Goal: Transaction & Acquisition: Purchase product/service

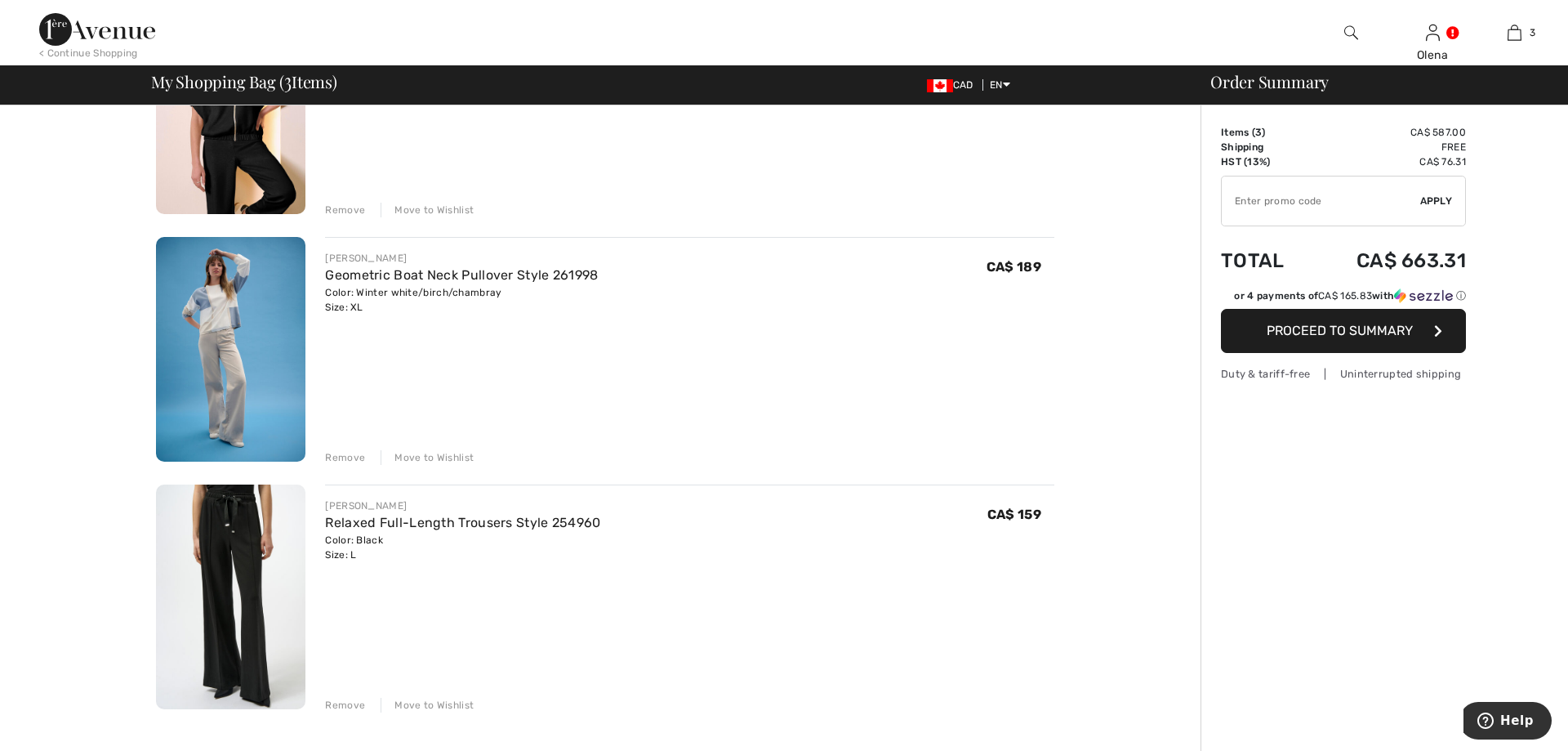
click at [440, 459] on div "Move to Wishlist" at bounding box center [427, 457] width 94 height 15
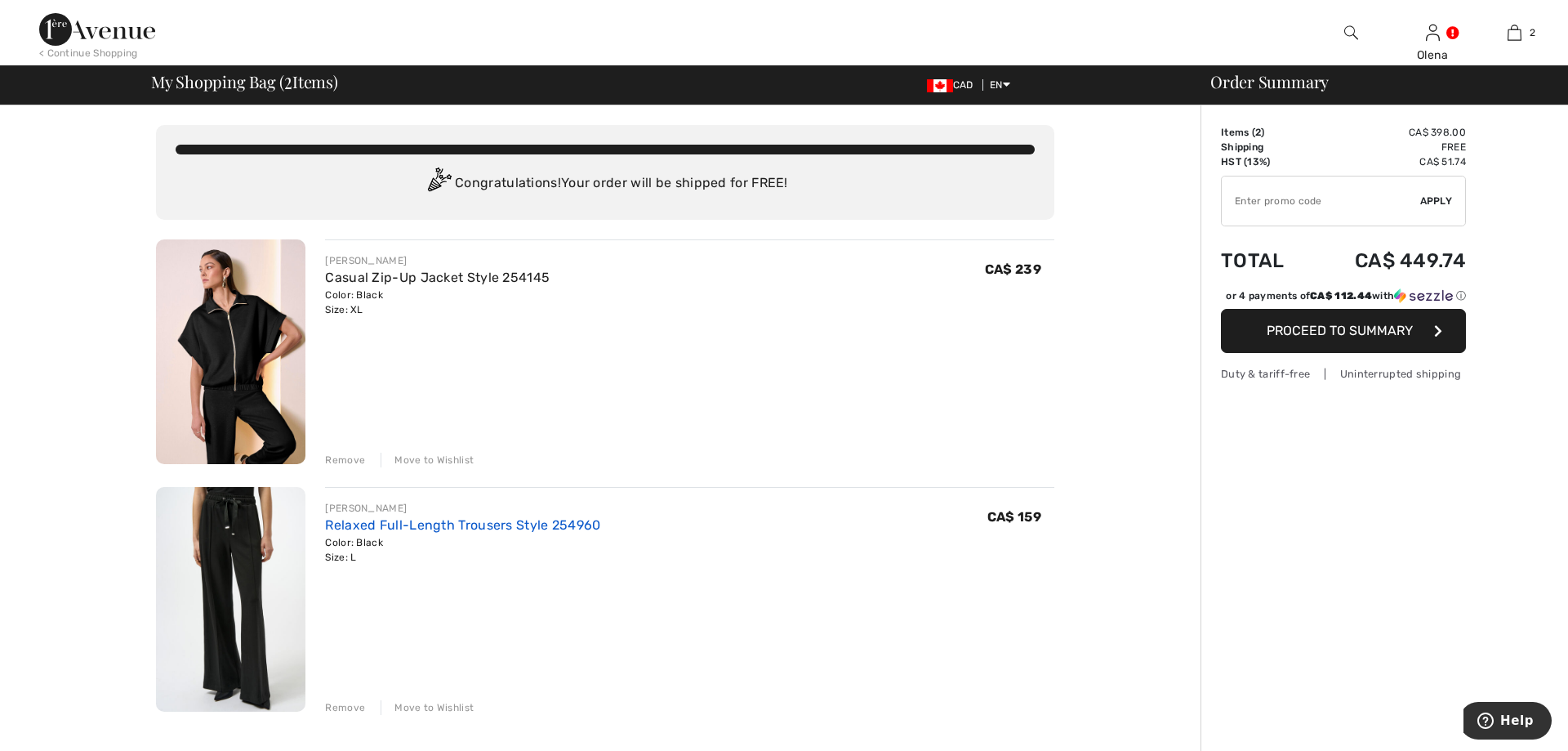
click at [397, 522] on link "Relaxed Full-Length Trousers Style 254960" at bounding box center [462, 524] width 275 height 16
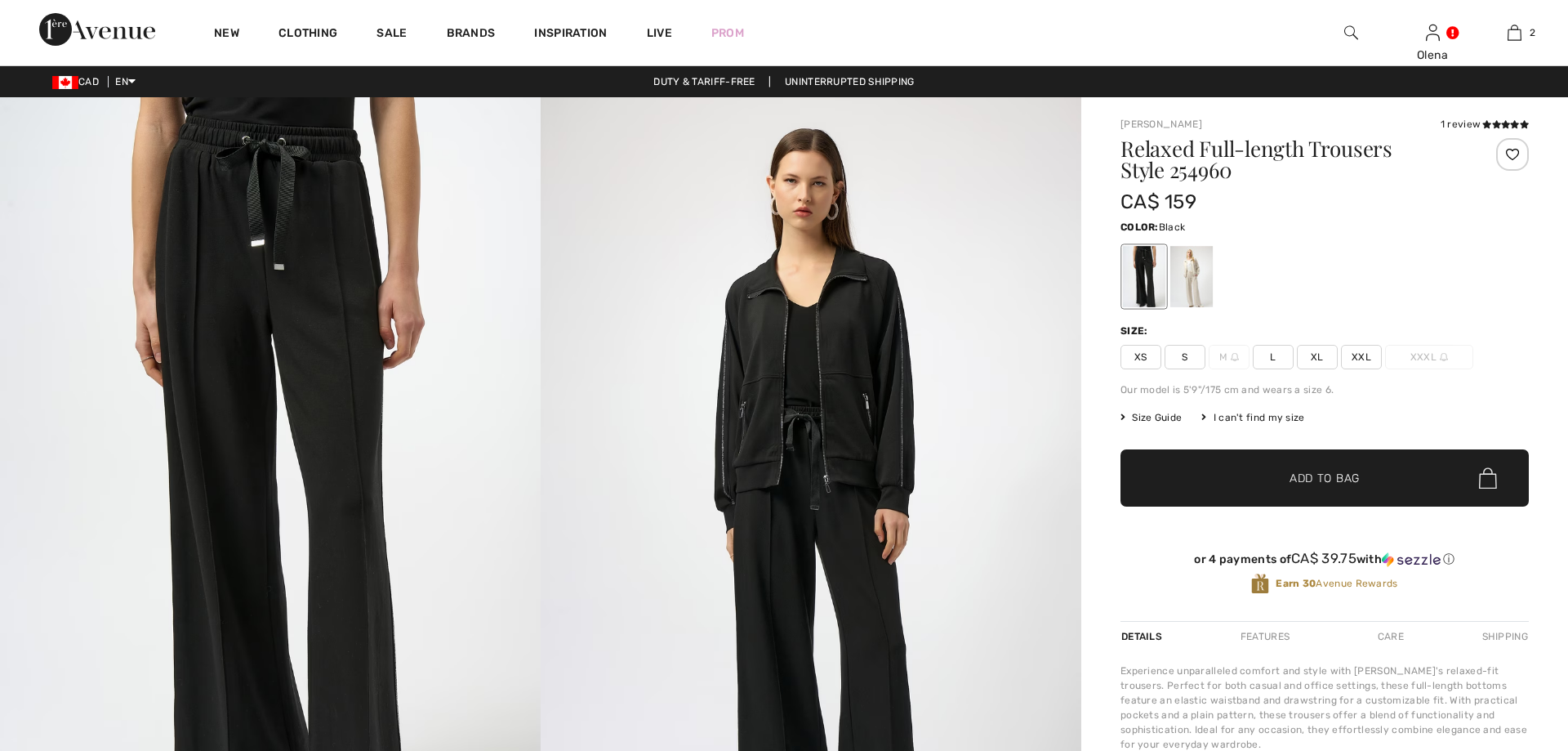
click at [1158, 419] on span "Size Guide" at bounding box center [1151, 418] width 61 height 15
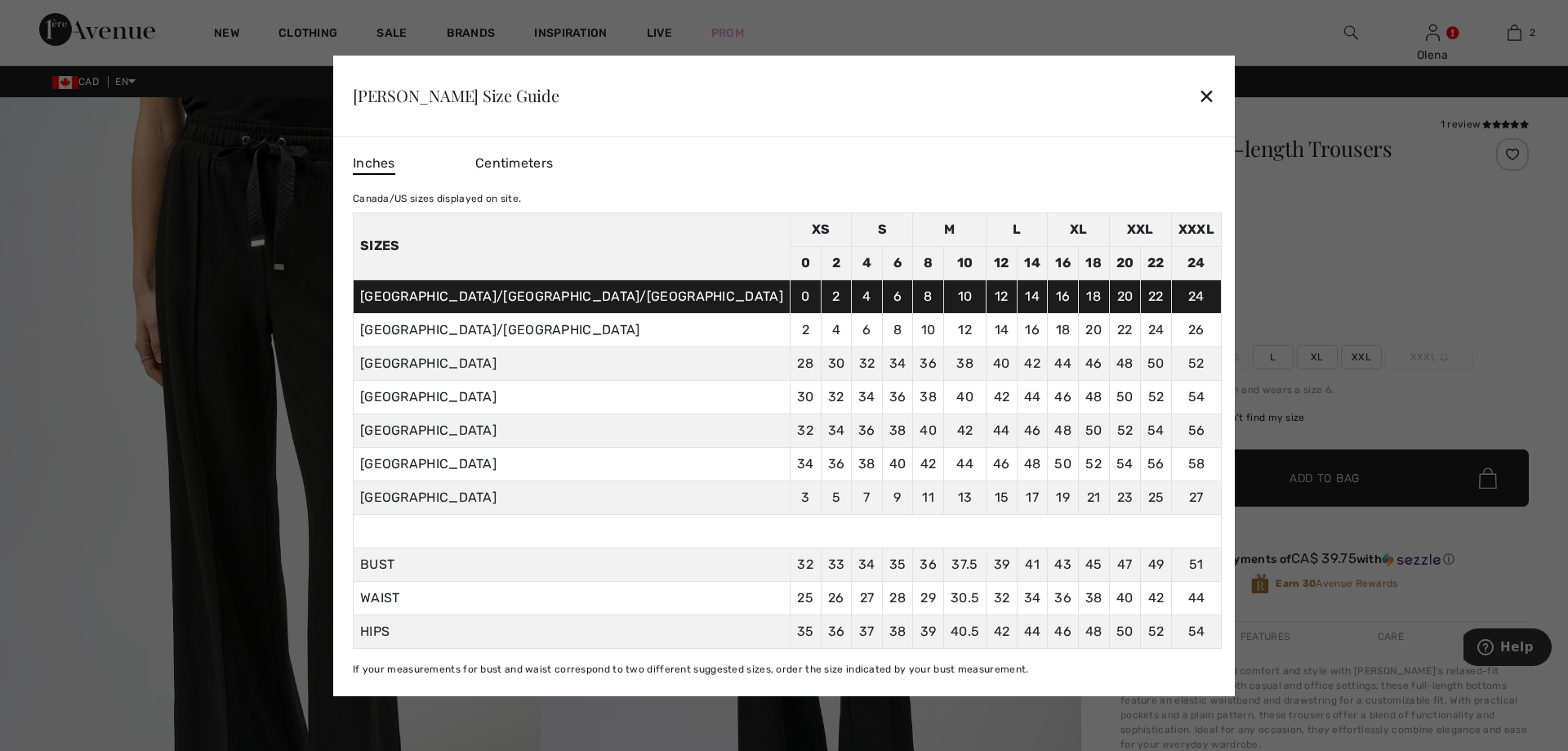
click at [1198, 97] on div "✕" at bounding box center [1207, 95] width 18 height 34
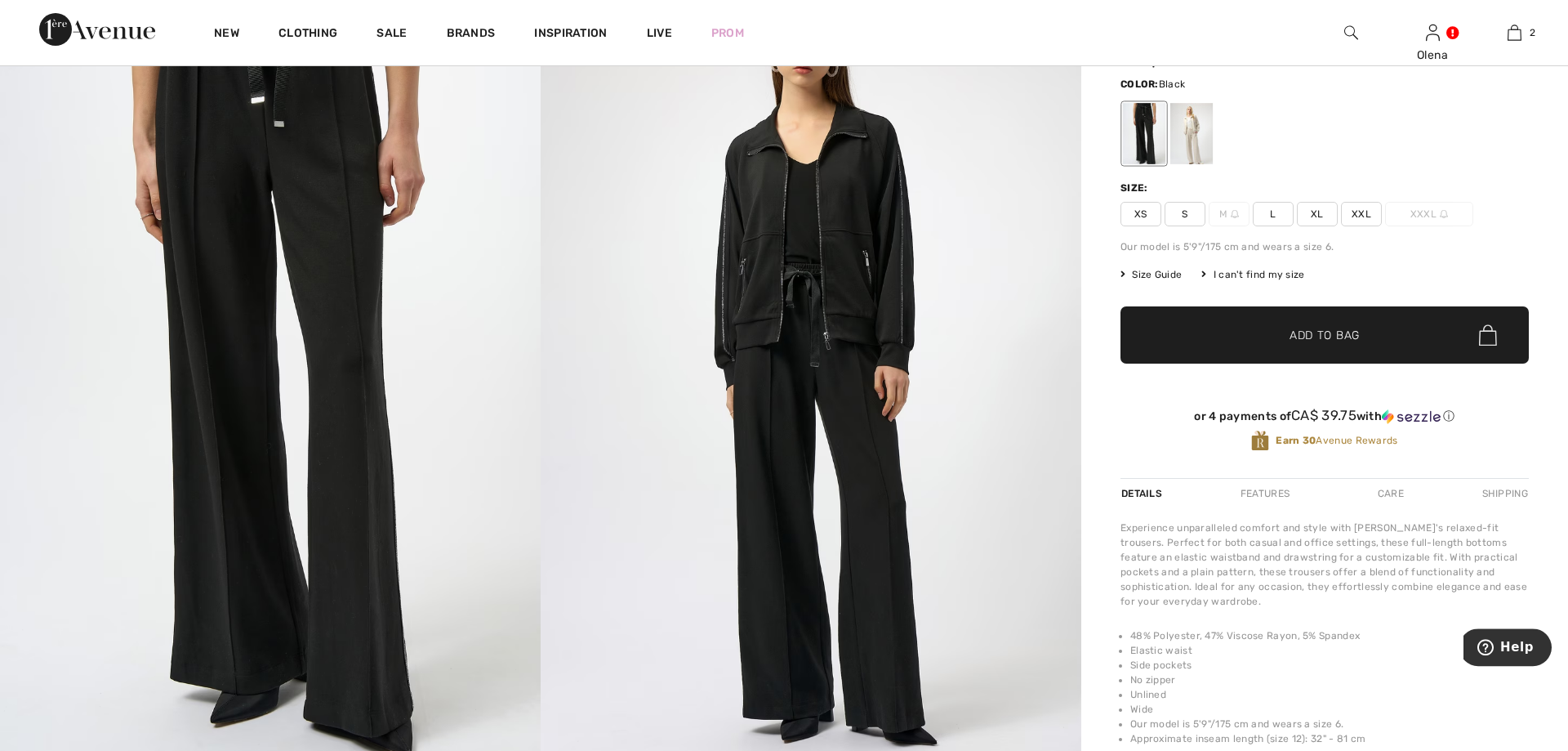
scroll to position [83, 0]
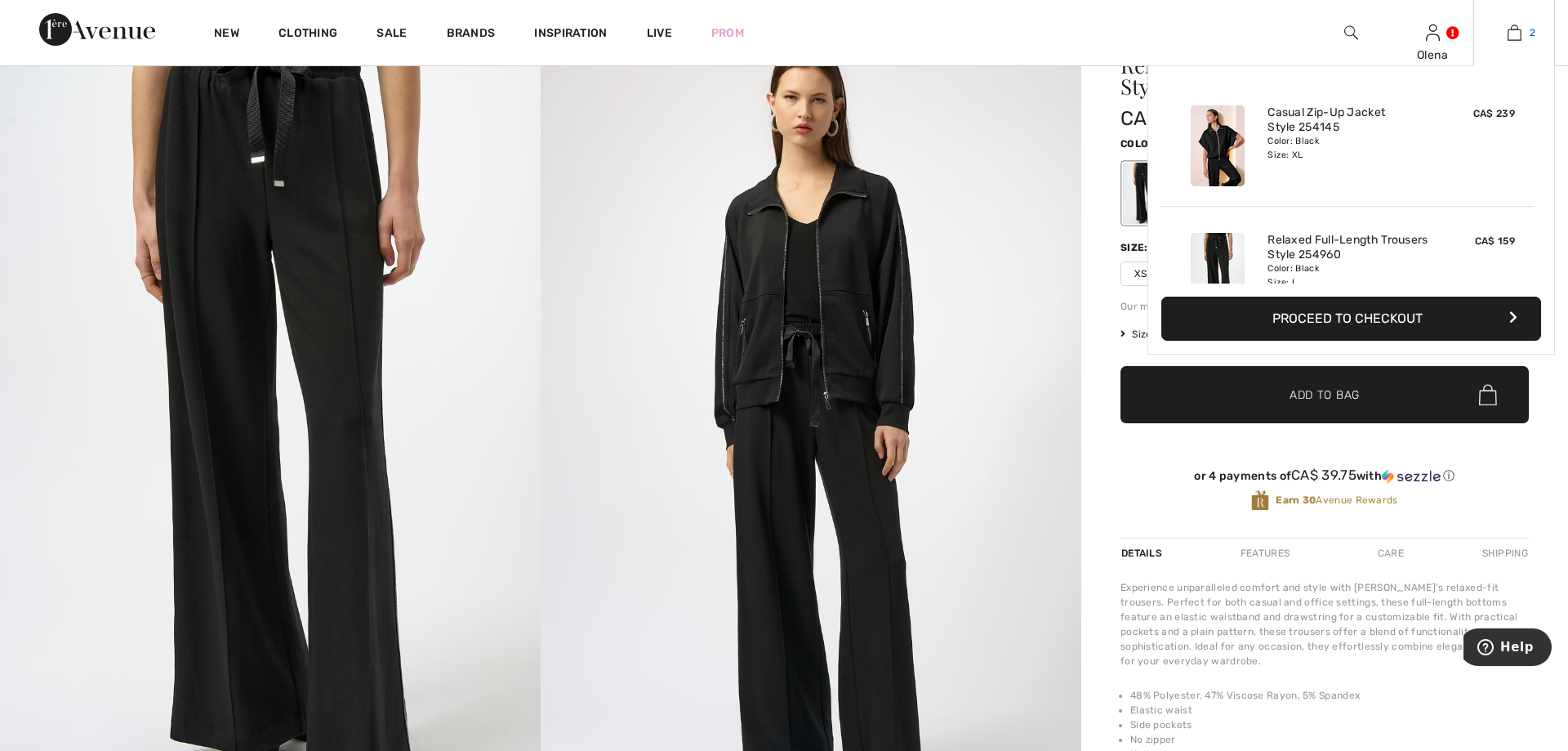
click at [1511, 31] on img at bounding box center [1514, 32] width 14 height 19
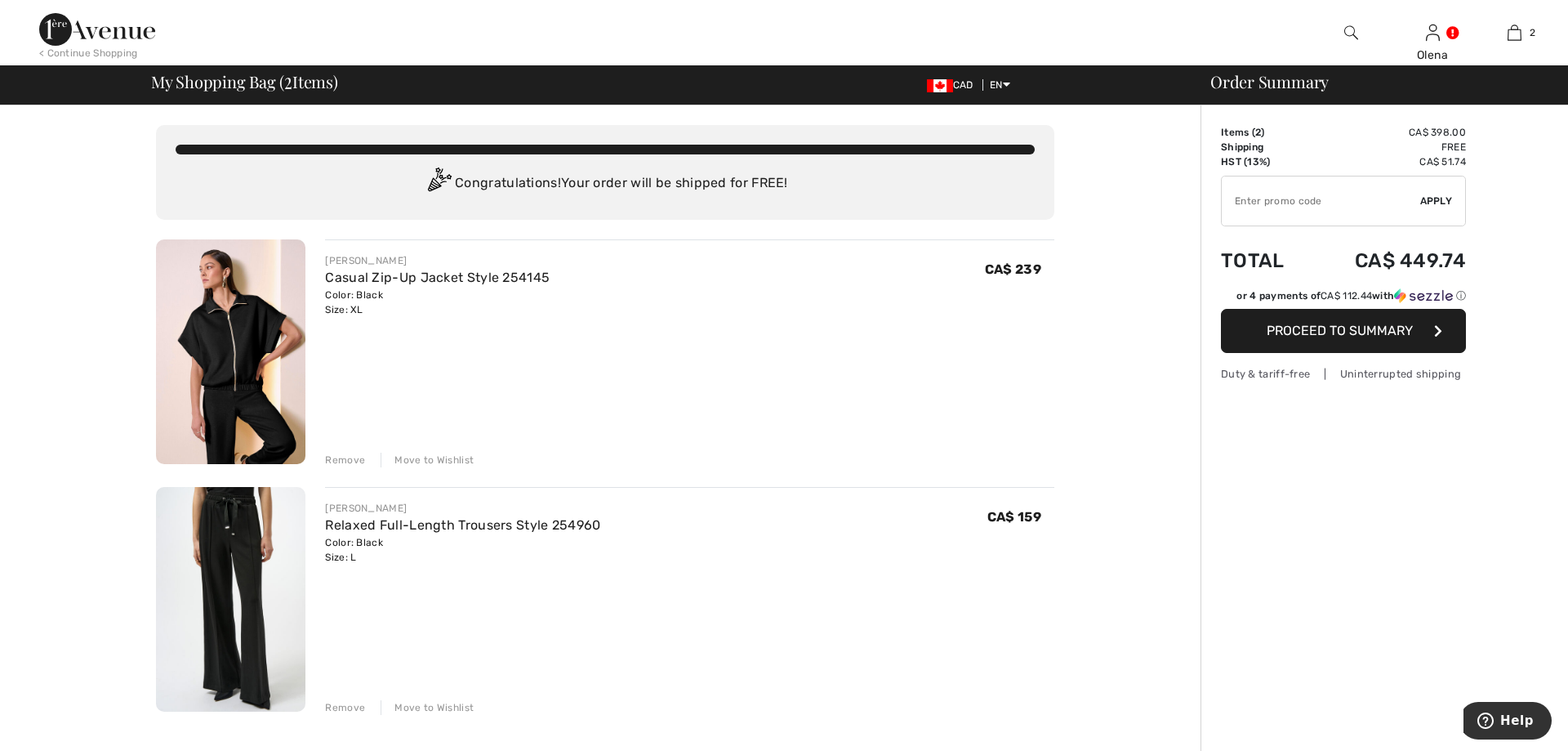
click at [360, 288] on div "Color: Black Size: XL" at bounding box center [437, 302] width 225 height 30
click at [394, 275] on link "Casual Zip-Up Jacket Style 254145" at bounding box center [437, 277] width 225 height 16
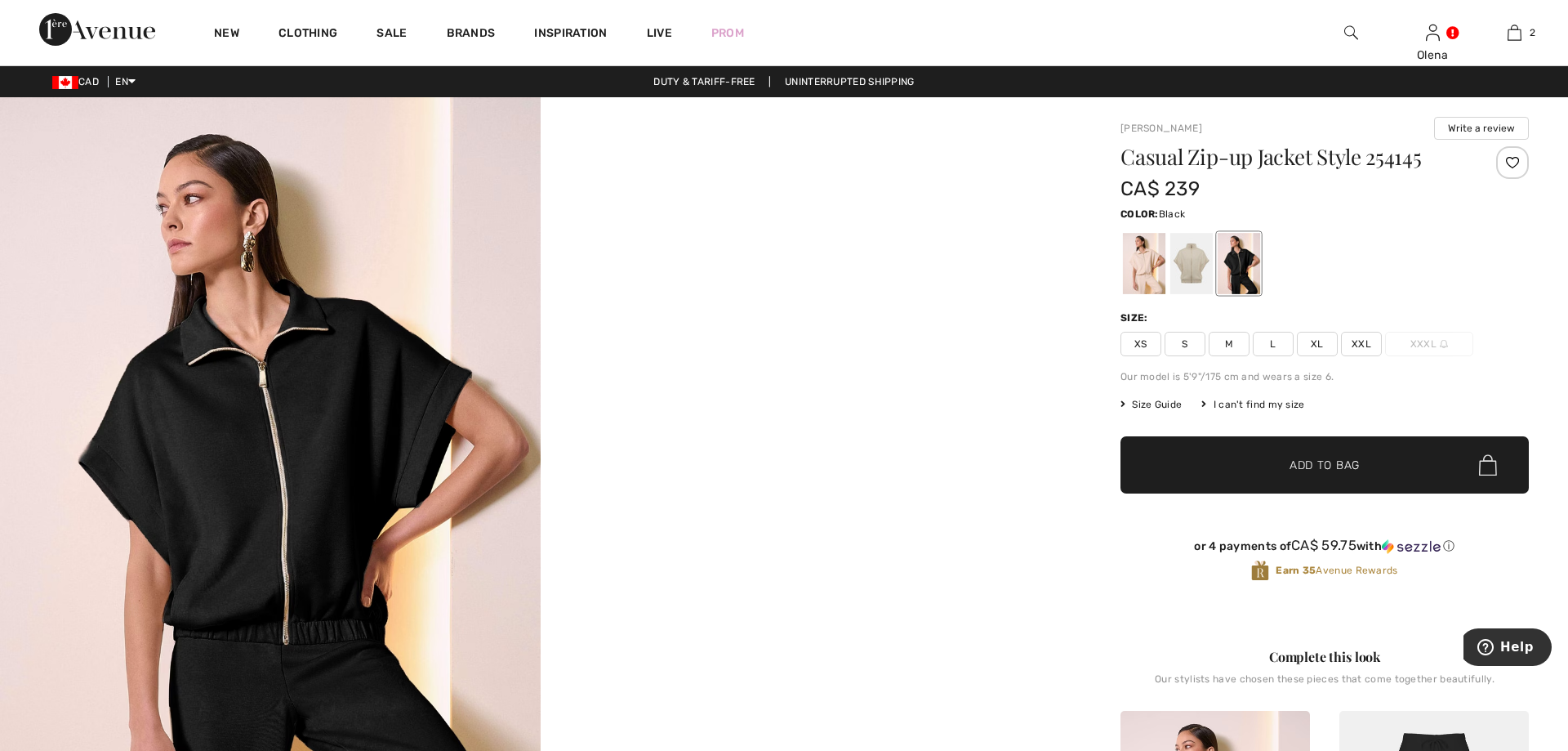
scroll to position [167, 0]
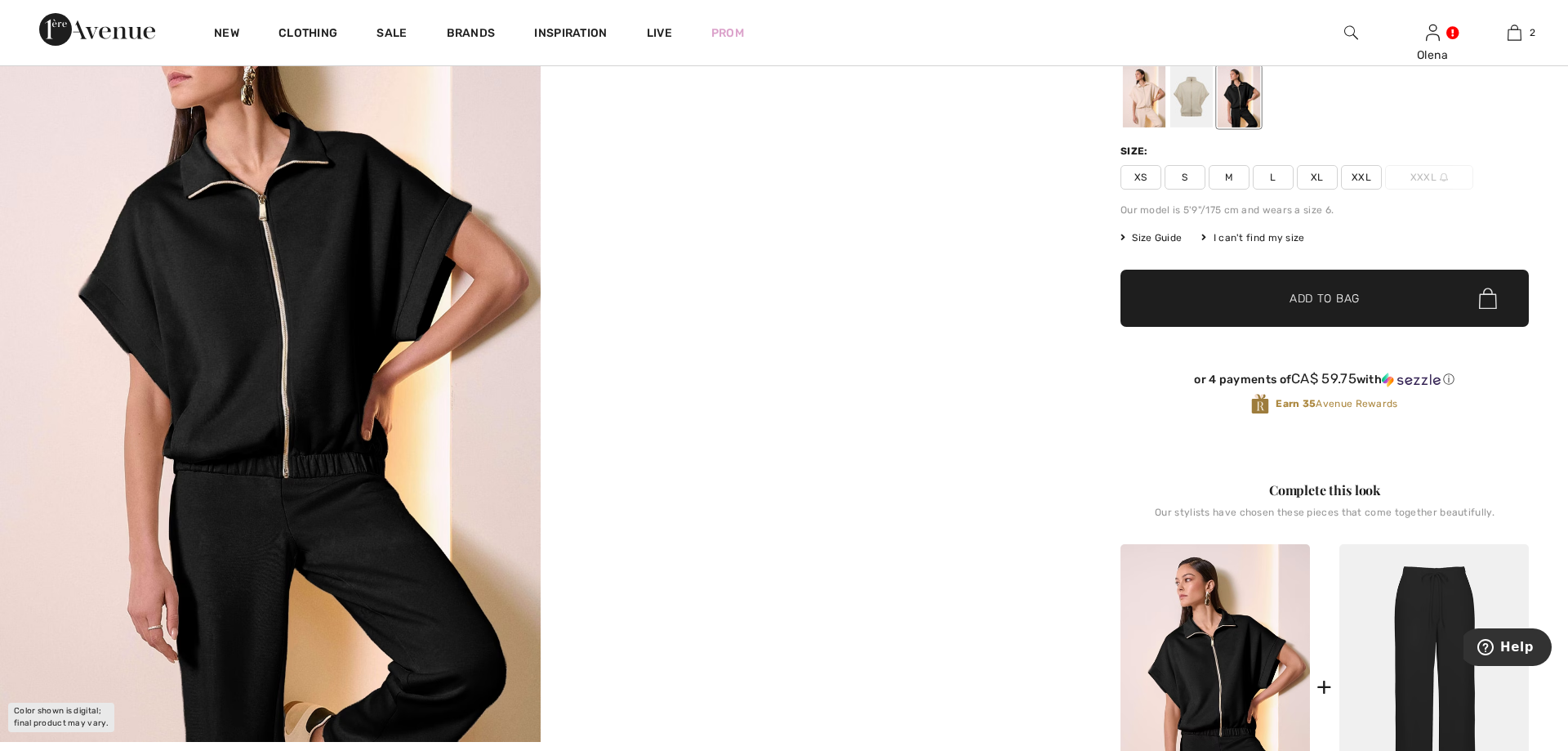
click at [1277, 183] on span "L" at bounding box center [1273, 177] width 41 height 24
click at [1268, 298] on span "✔ Added to Bag" at bounding box center [1300, 298] width 100 height 18
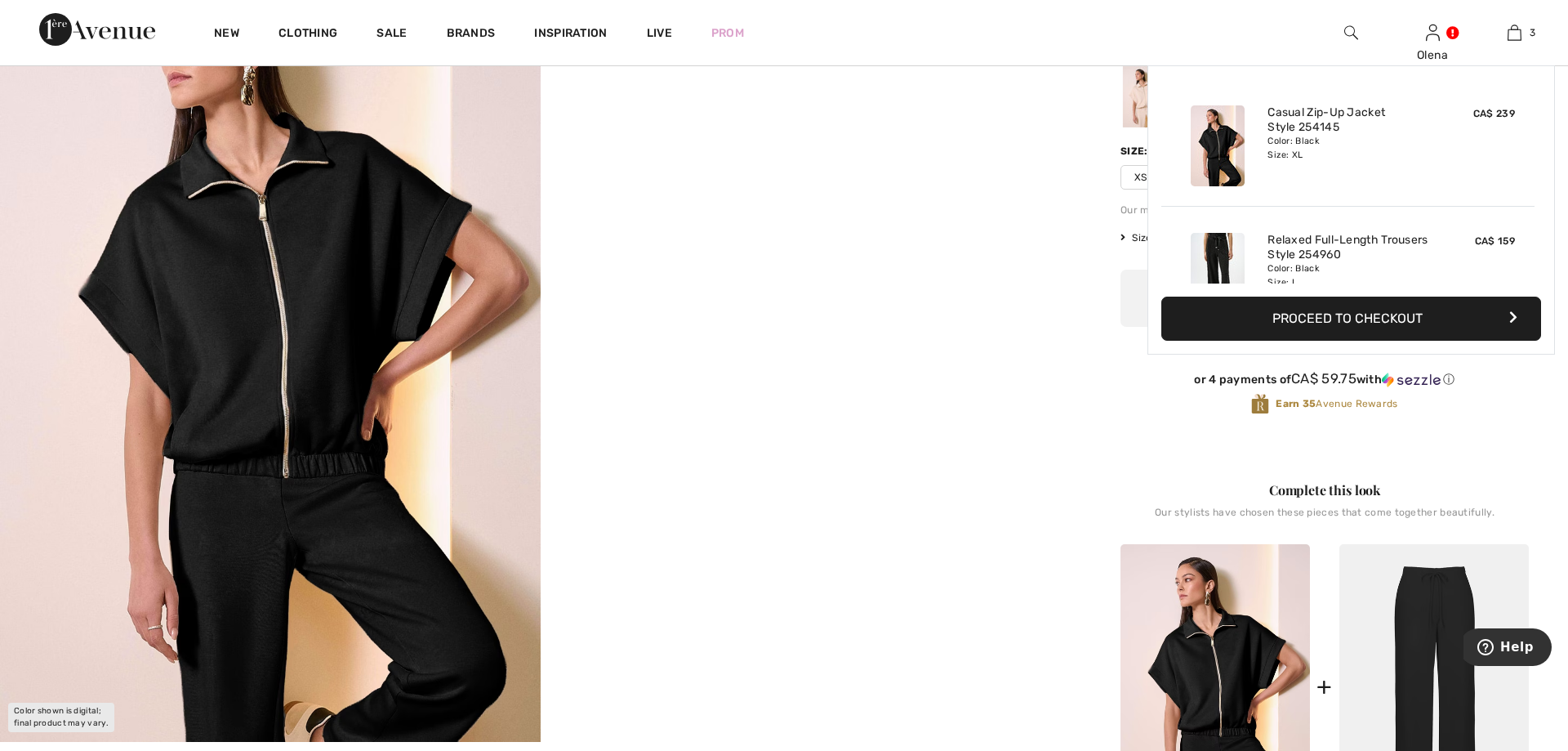
scroll to position [178, 0]
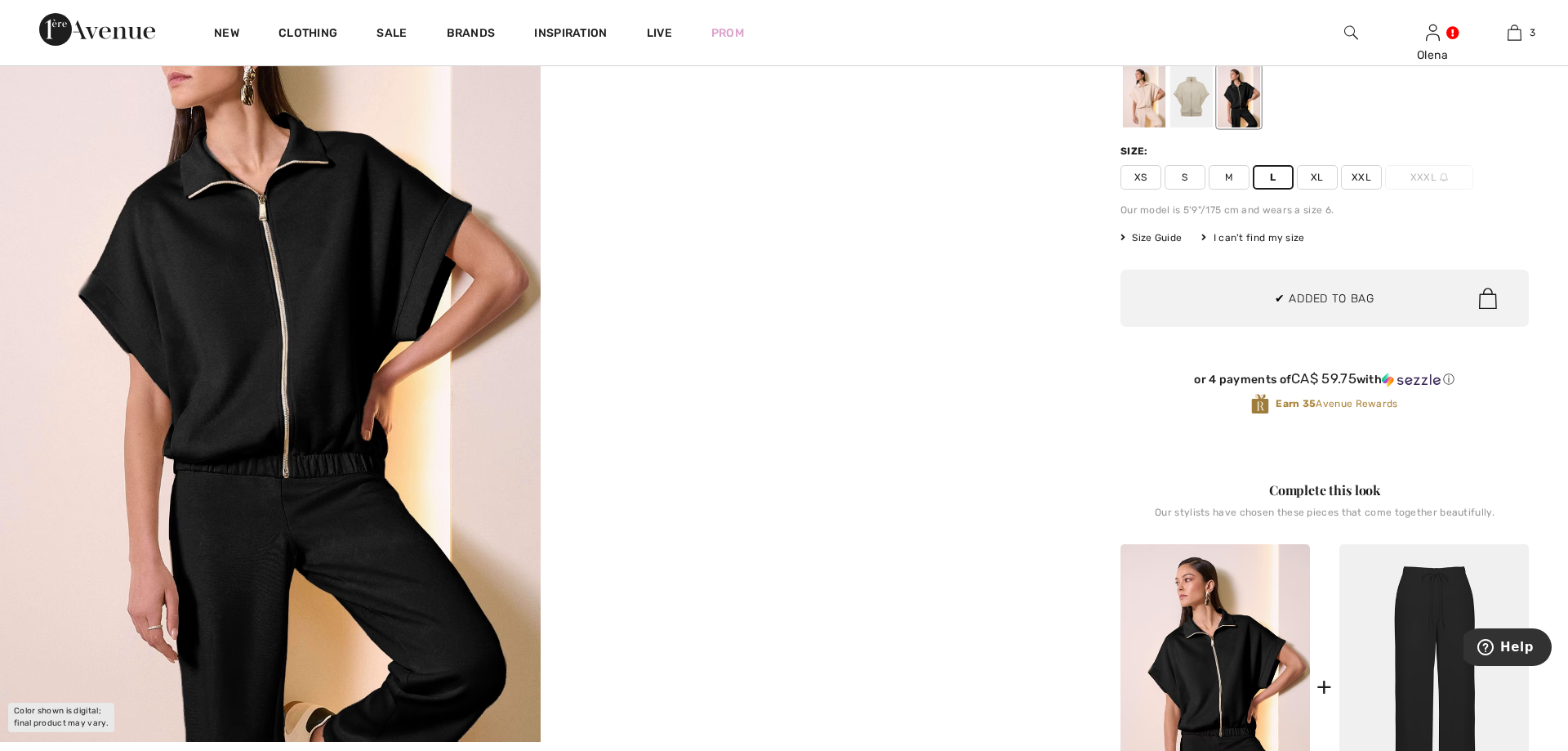
click at [1474, 365] on div "or 4 payments of CA$ 59.75 with ⓘ Earn 35 Avenue Rewards" at bounding box center [1324, 395] width 408 height 90
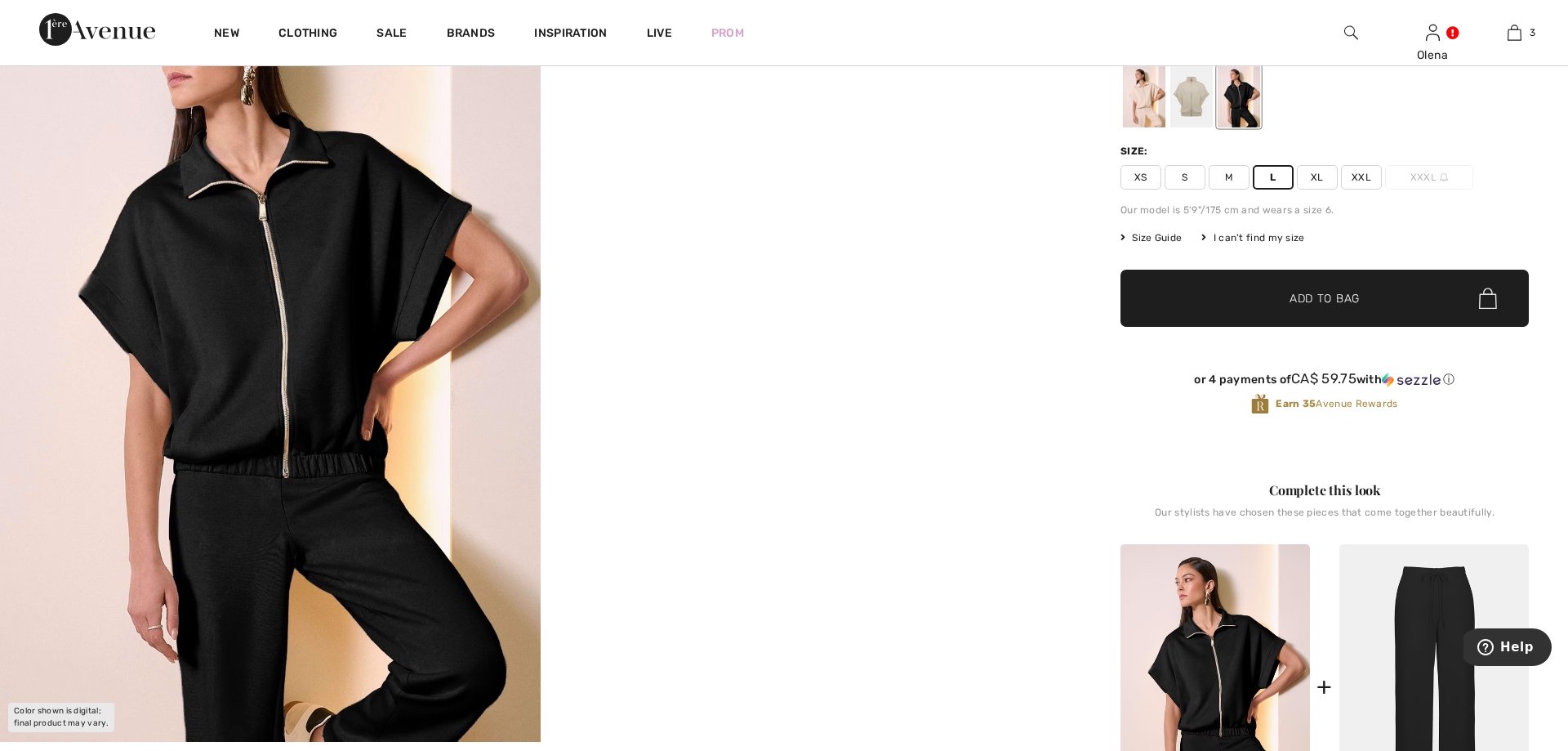
click at [1164, 237] on span "Size Guide" at bounding box center [1151, 238] width 61 height 15
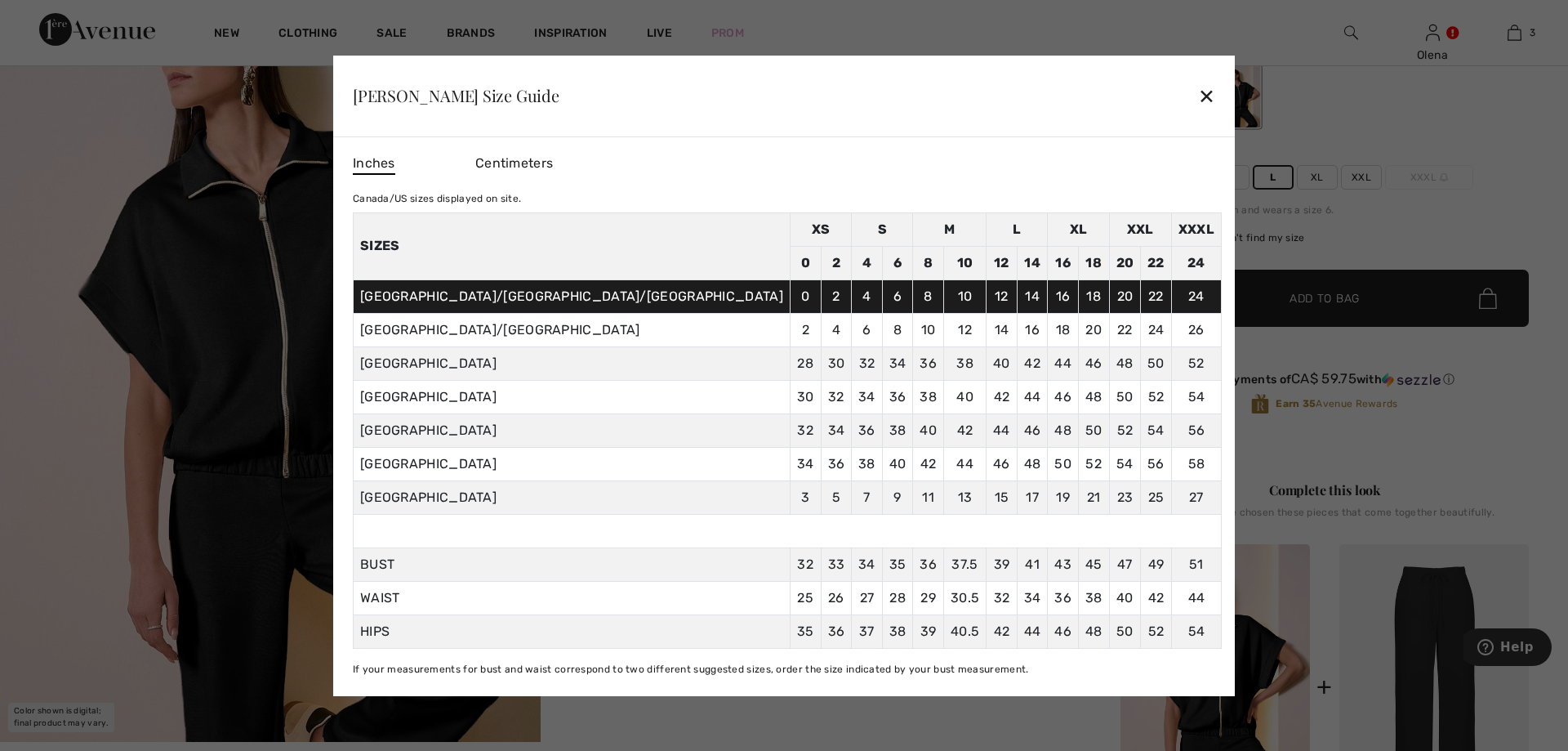
click at [1198, 94] on div "✕" at bounding box center [1207, 95] width 18 height 34
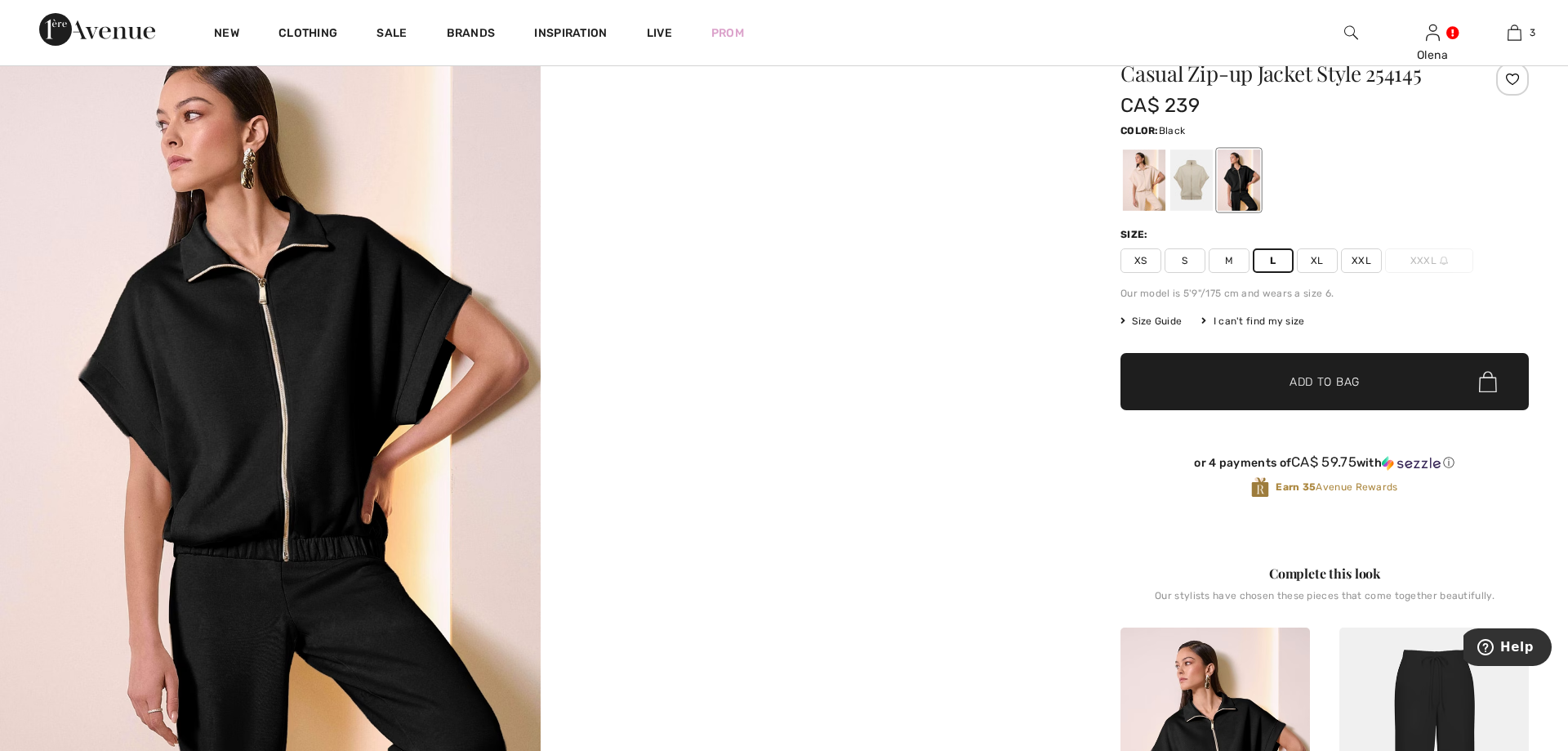
scroll to position [0, 0]
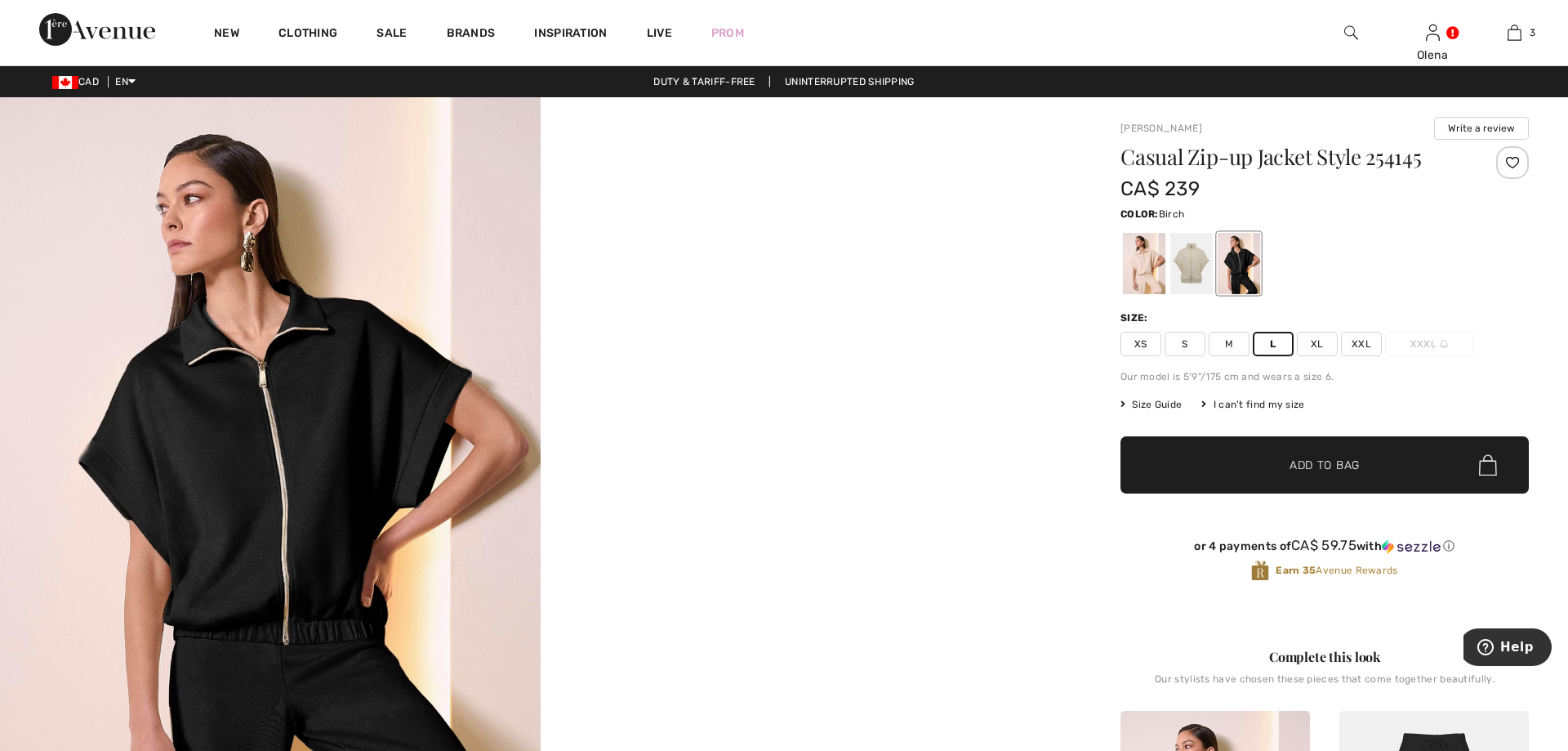
click at [1163, 252] on div at bounding box center [1145, 263] width 43 height 61
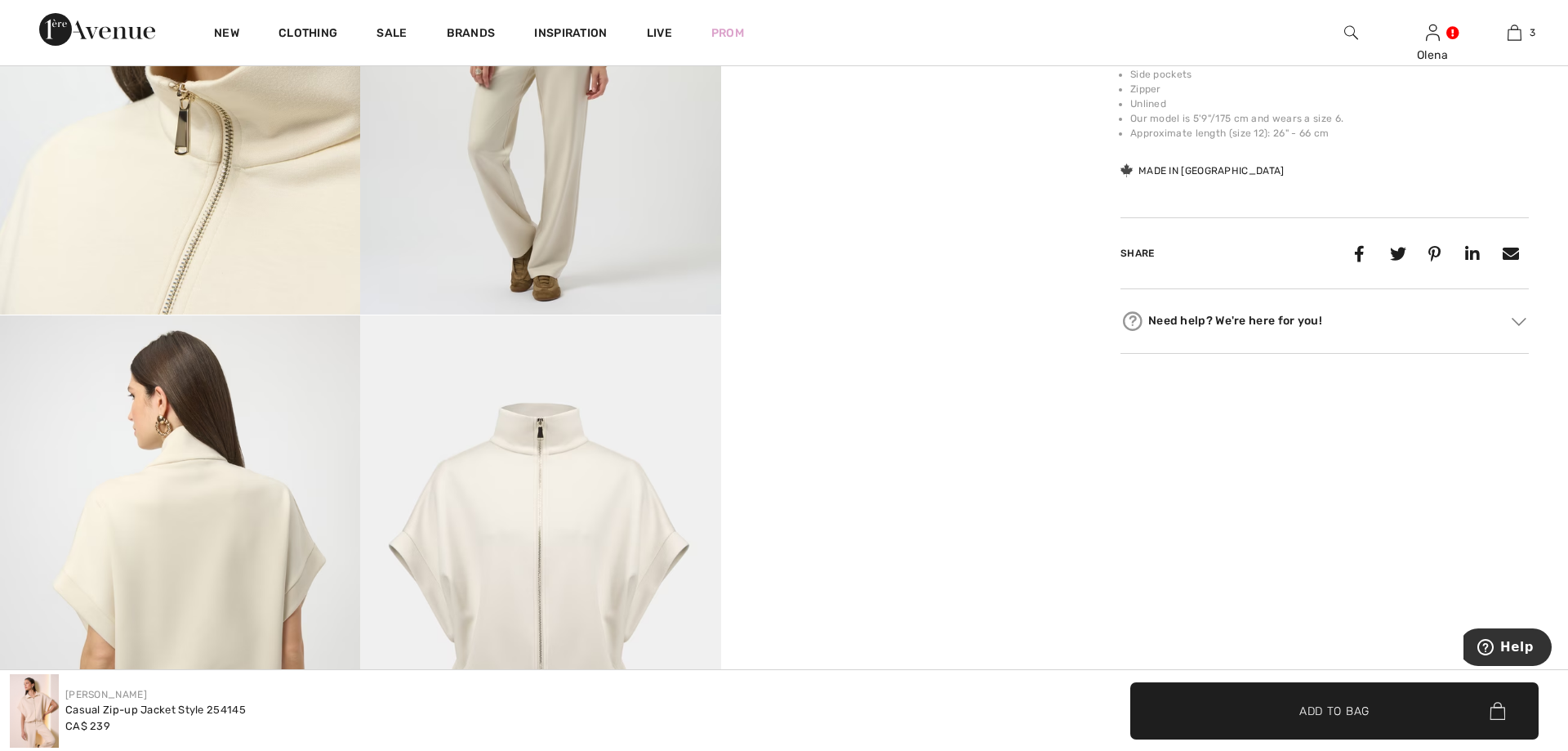
scroll to position [1000, 0]
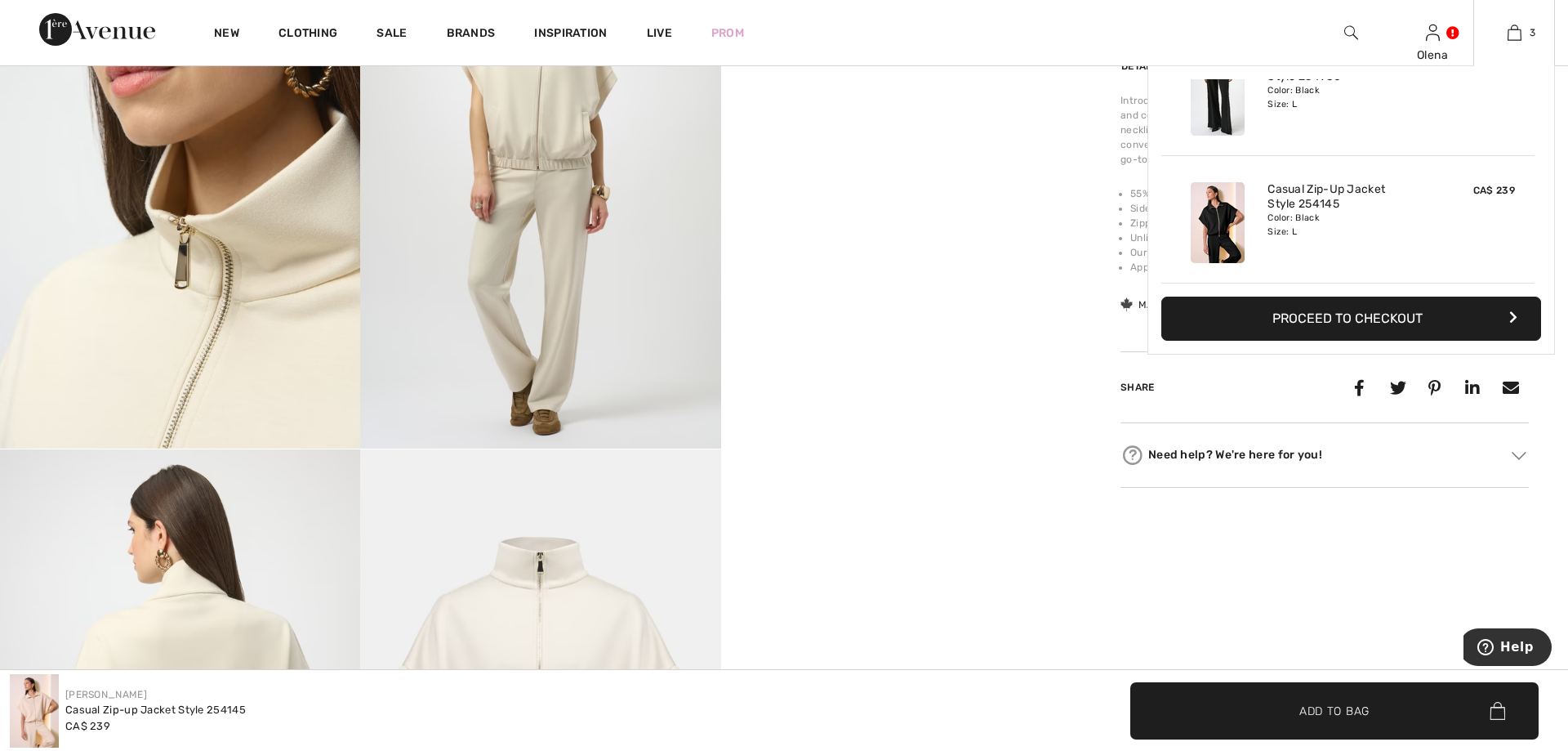
click at [1508, 50] on div "3 Added to Bag Joseph Ribkoff Casual Zip-up Jacket Style 254145 CA$ 239 Color: …" at bounding box center [1514, 32] width 82 height 66
click at [1512, 38] on img at bounding box center [1514, 32] width 14 height 19
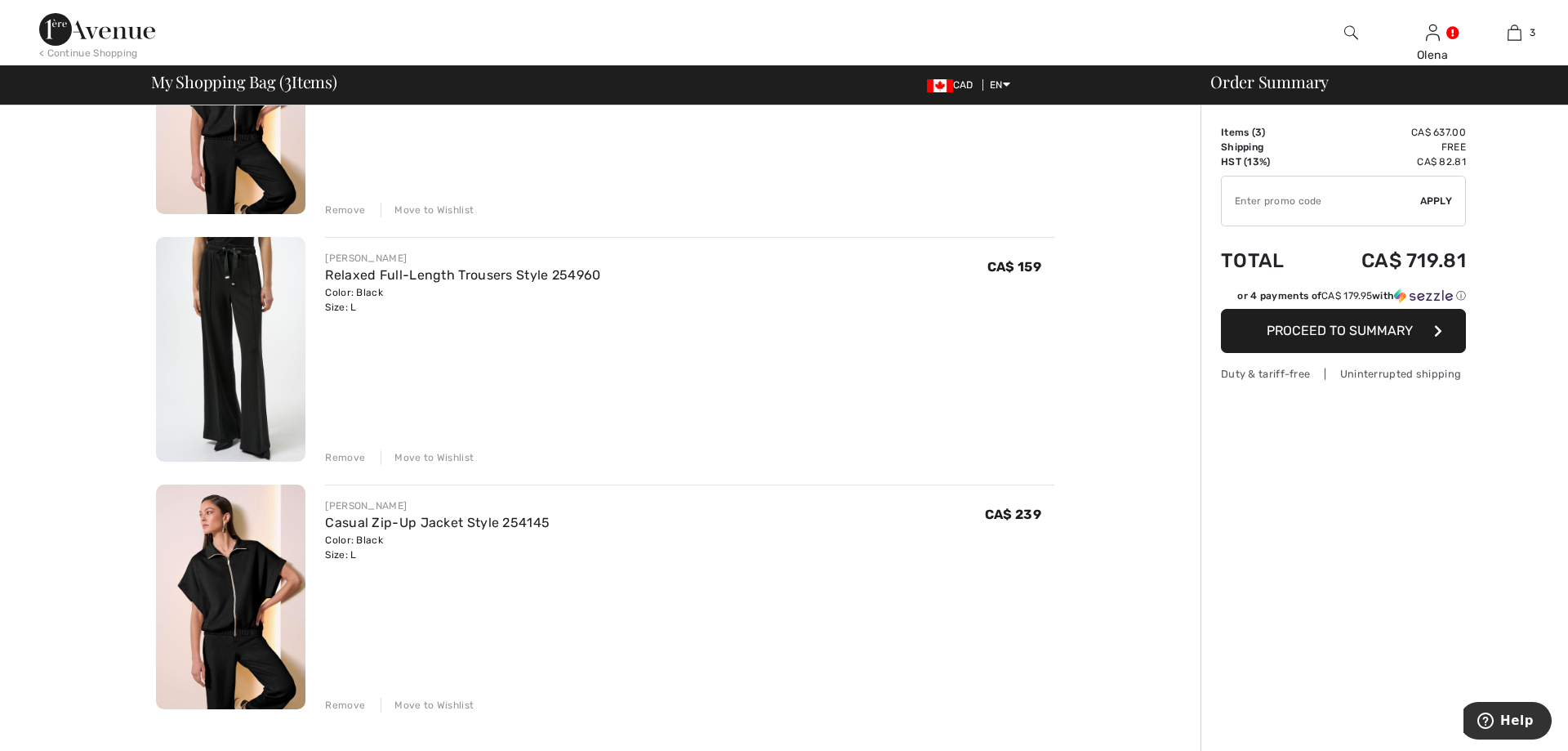
click at [424, 211] on div "Move to Wishlist" at bounding box center [427, 210] width 94 height 15
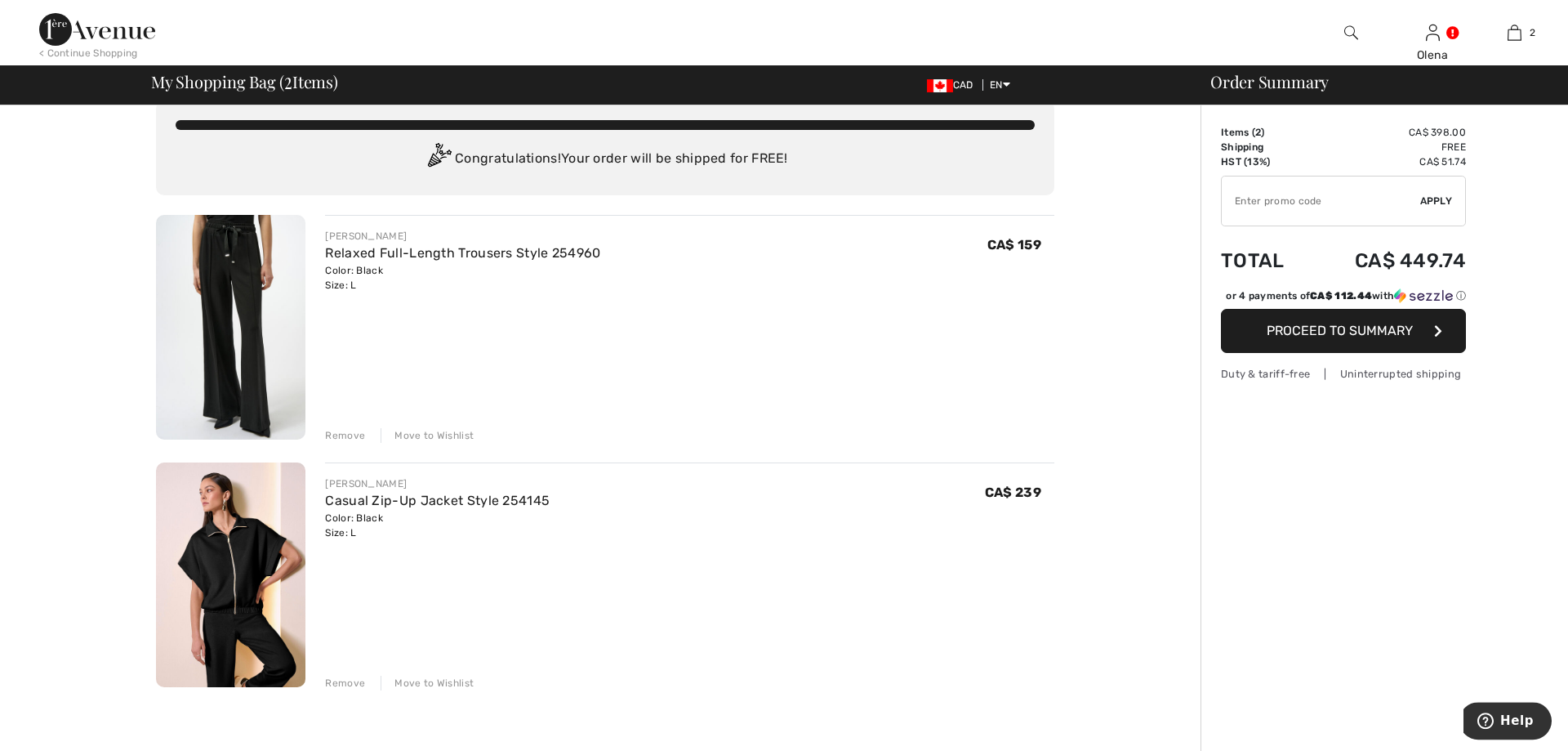
scroll to position [3, 0]
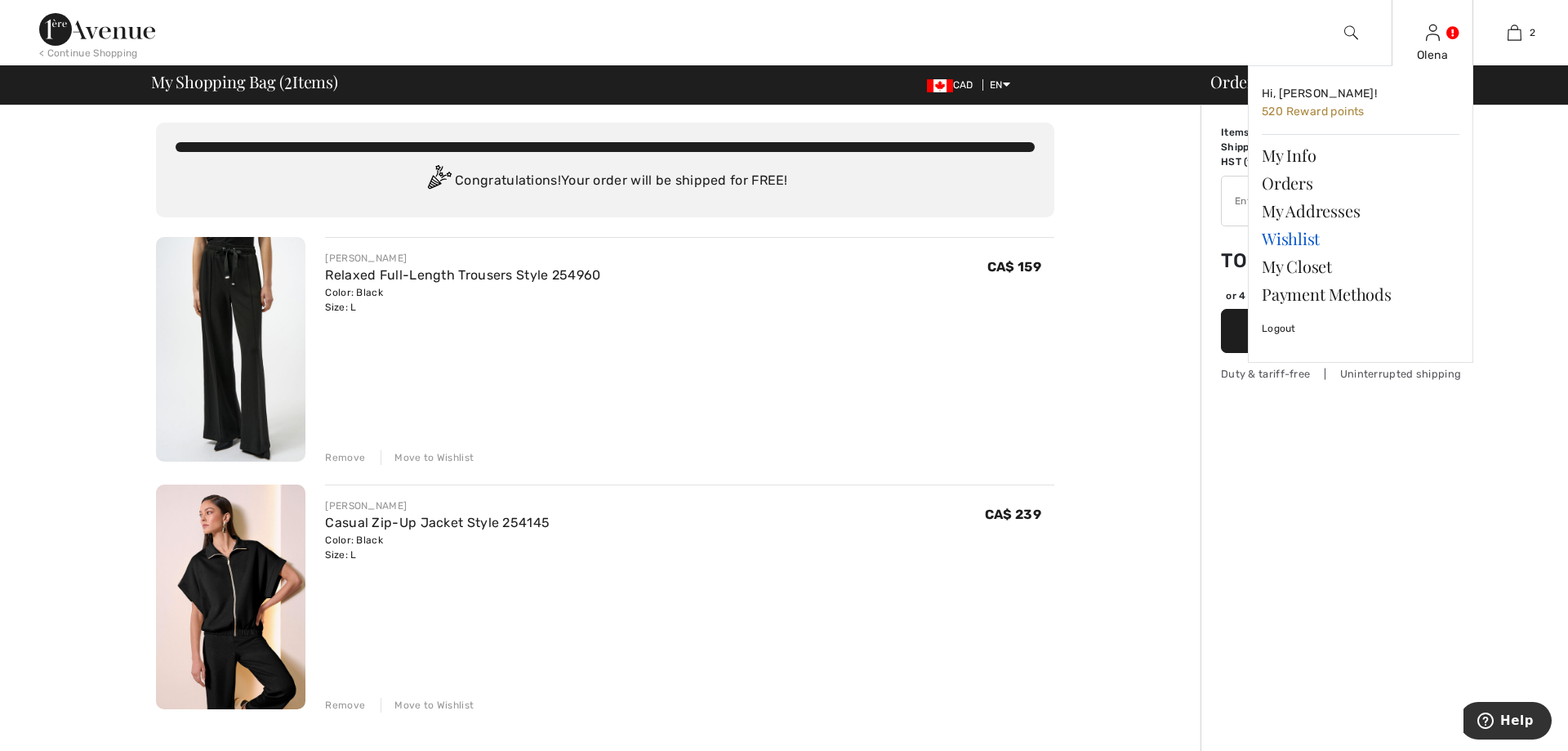
click at [1298, 242] on link "Wishlist" at bounding box center [1361, 239] width 197 height 28
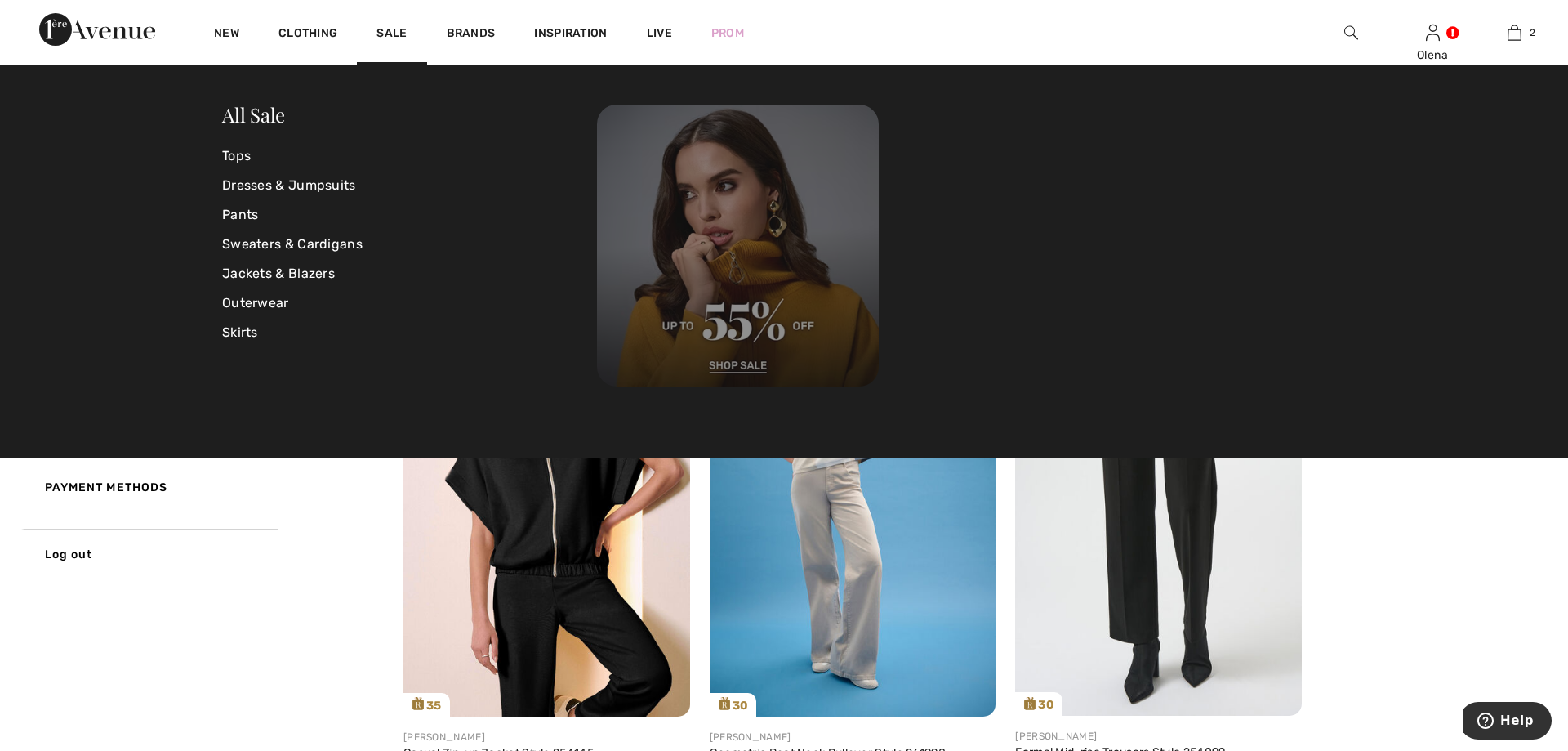
click at [743, 306] on img at bounding box center [738, 245] width 282 height 282
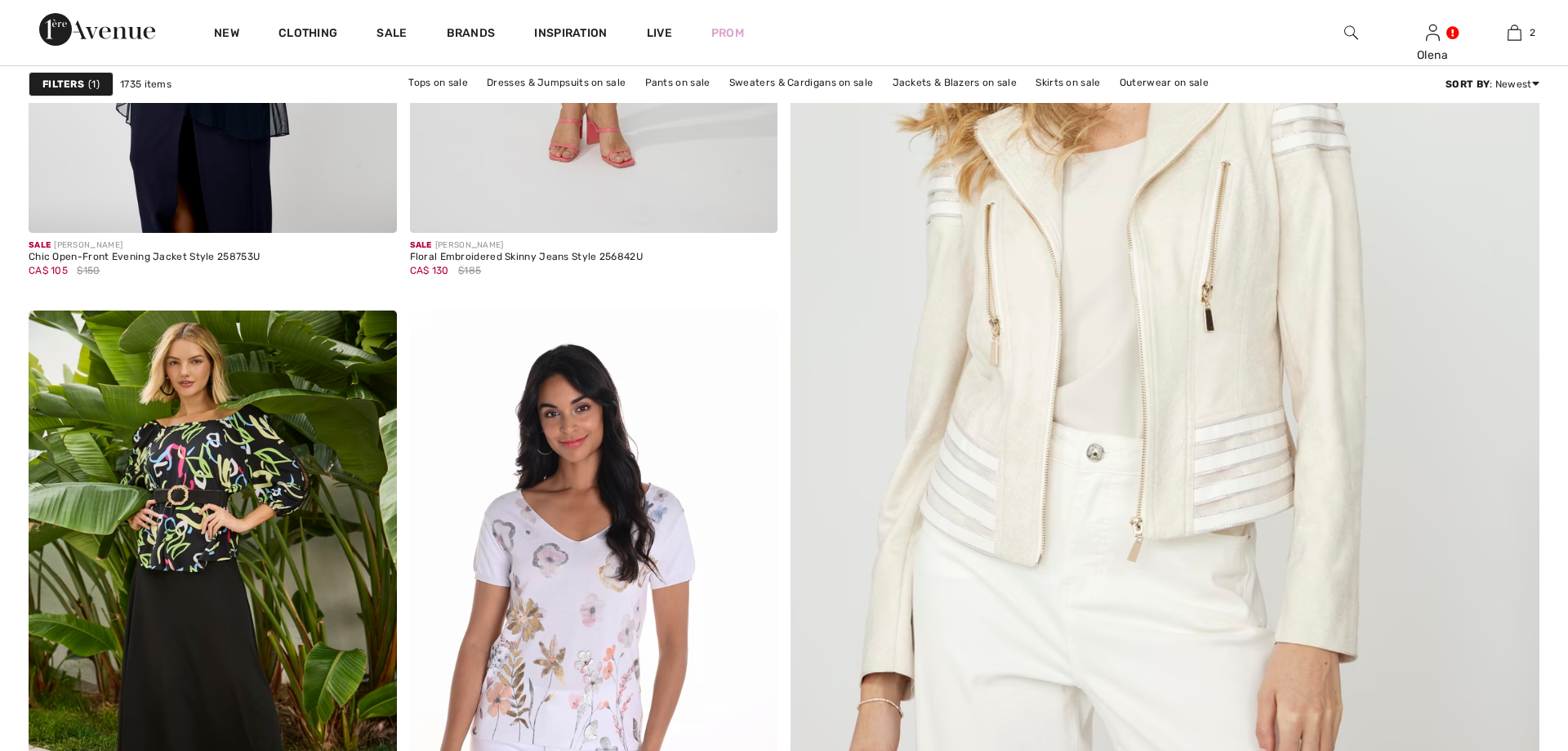
checkbox input "true"
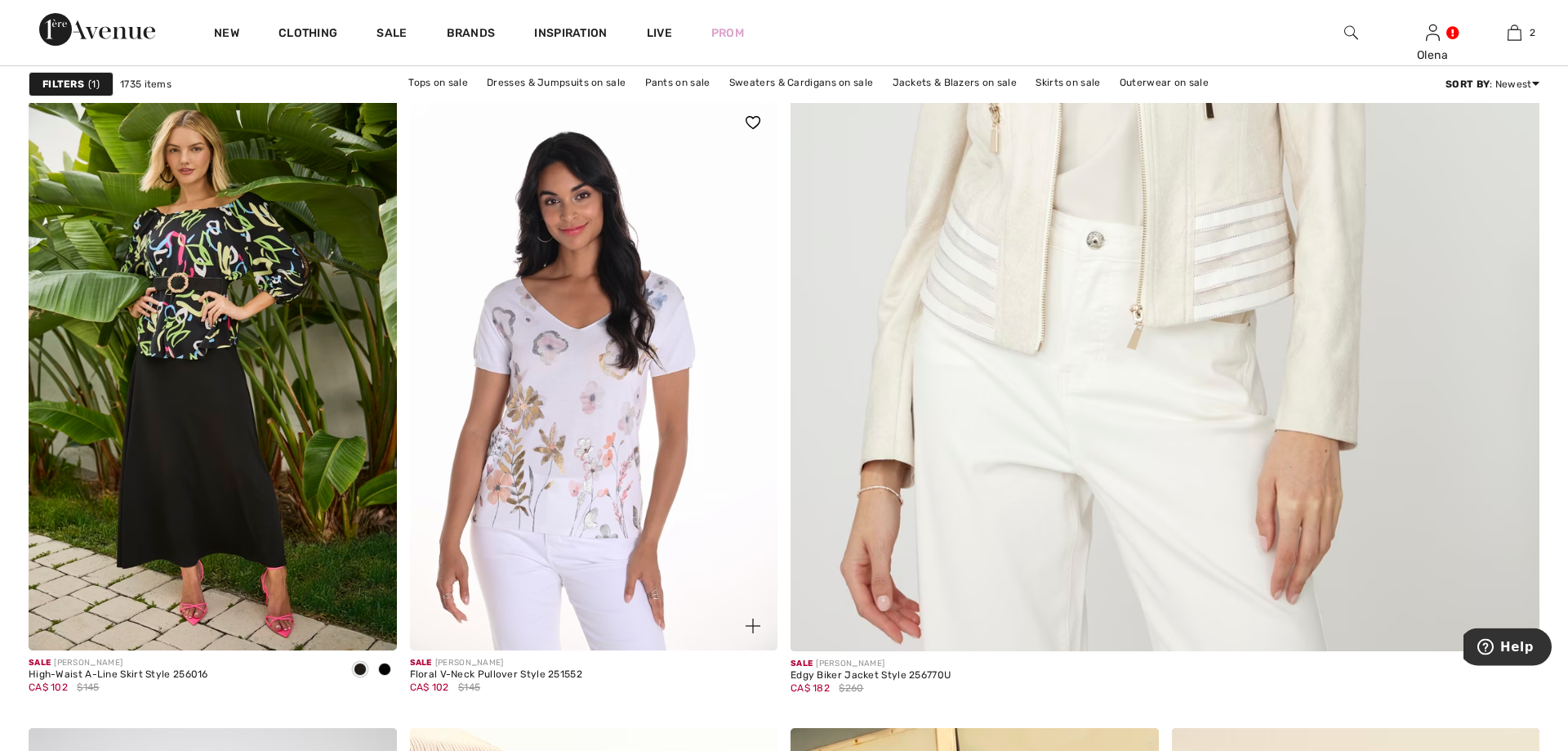
scroll to position [833, 0]
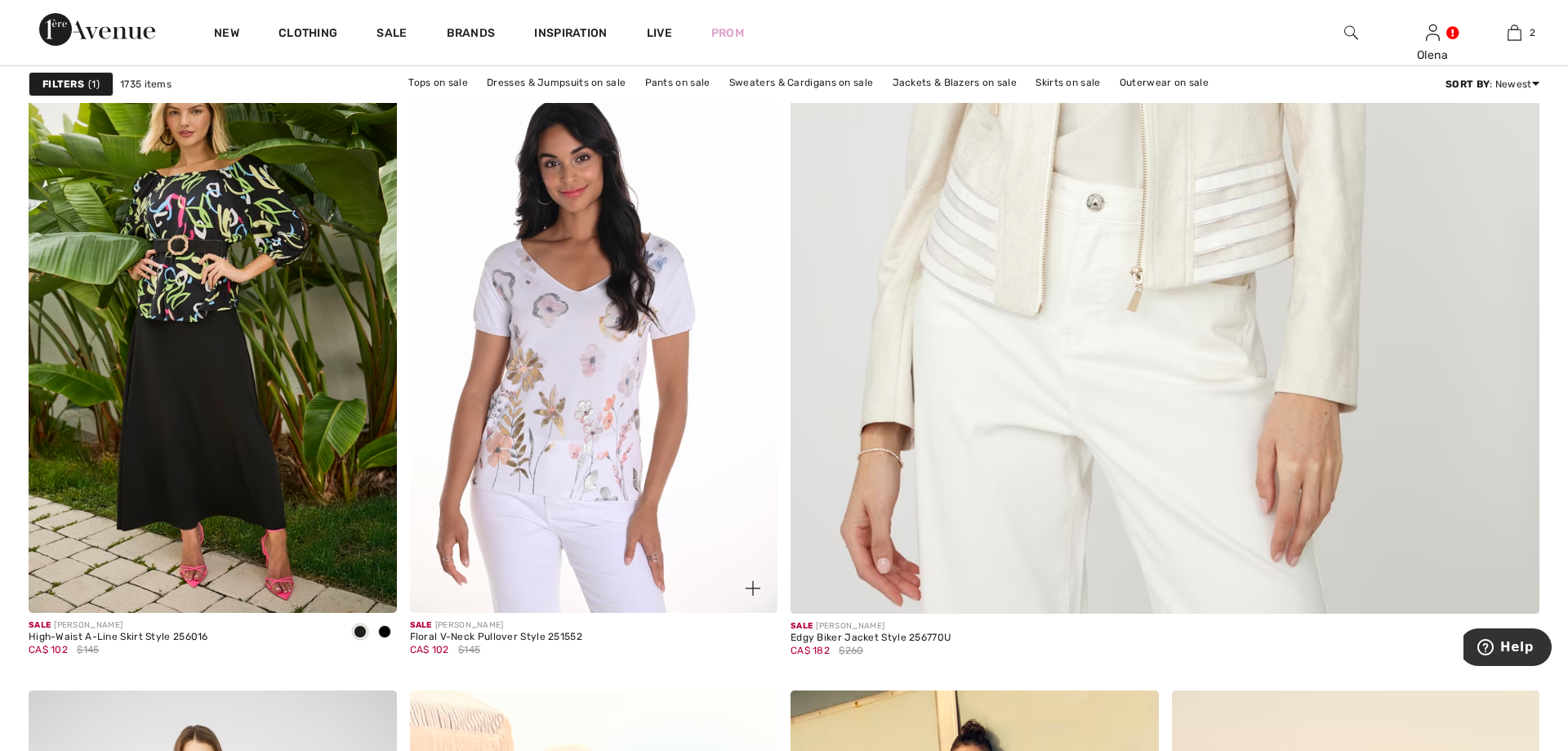
click at [759, 582] on img at bounding box center [753, 588] width 15 height 15
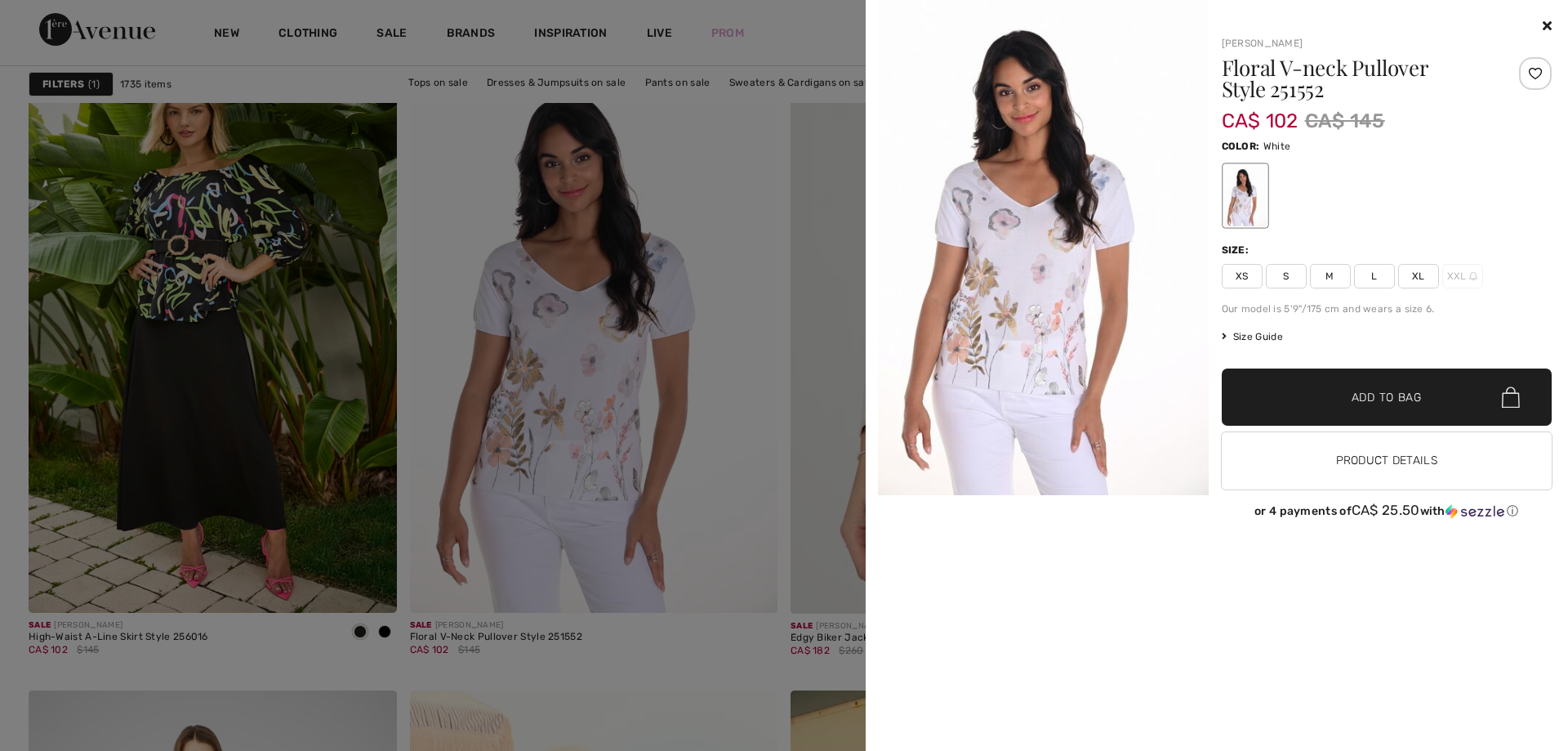
click at [1548, 24] on icon at bounding box center [1548, 25] width 9 height 13
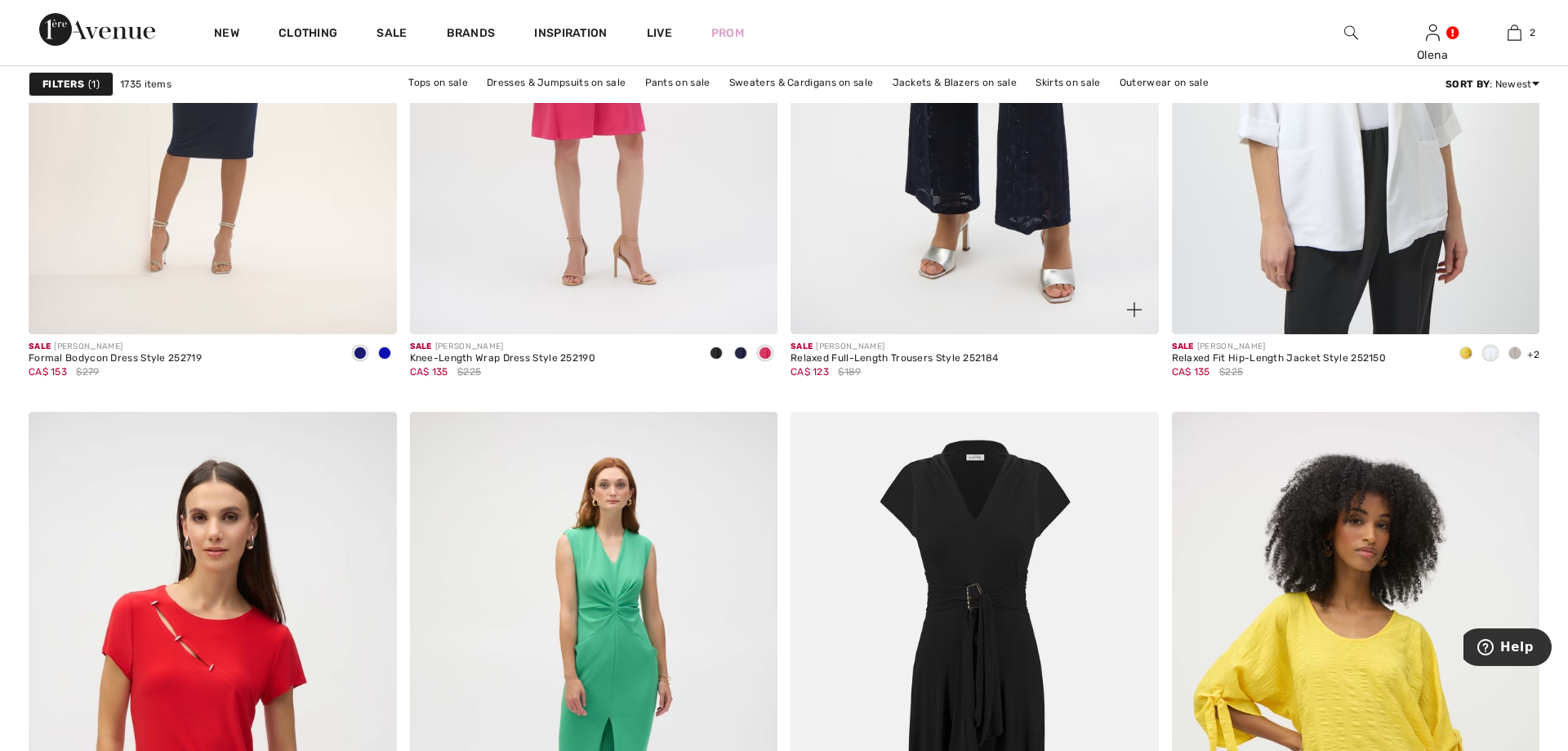
scroll to position [9081, 0]
